Goal: Find specific page/section: Find specific page/section

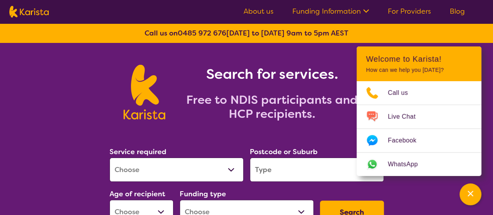
click at [256, 10] on link "About us" at bounding box center [259, 11] width 30 height 9
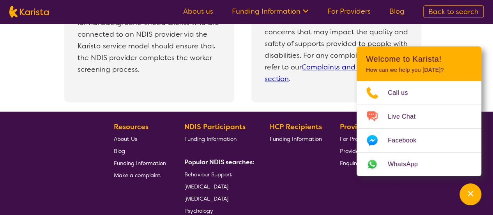
scroll to position [1792, 0]
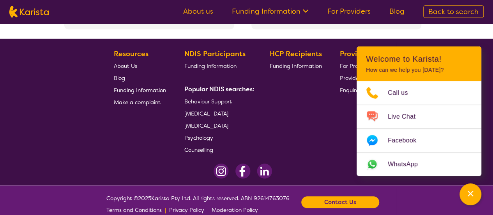
click at [288, 126] on div "HCP Recipients Funding Information" at bounding box center [296, 102] width 55 height 108
click at [467, 192] on icon "Channel Menu" at bounding box center [470, 193] width 8 height 8
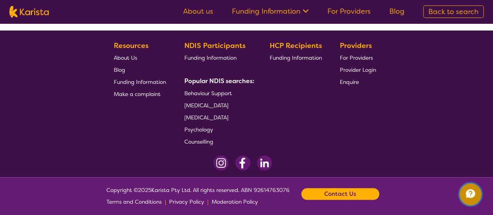
scroll to position [1805, 0]
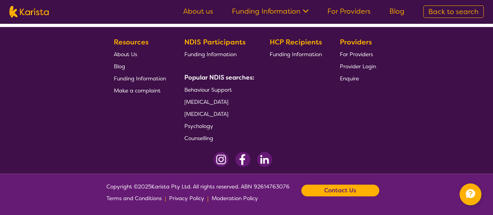
click at [344, 192] on b "Contact Us" at bounding box center [340, 190] width 32 height 12
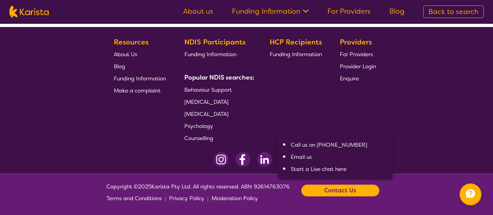
click at [442, 138] on footer "Resources About Us Blog Funding Information Make a complaint NDIS Participants …" at bounding box center [246, 100] width 493 height 147
